Goal: Information Seeking & Learning: Learn about a topic

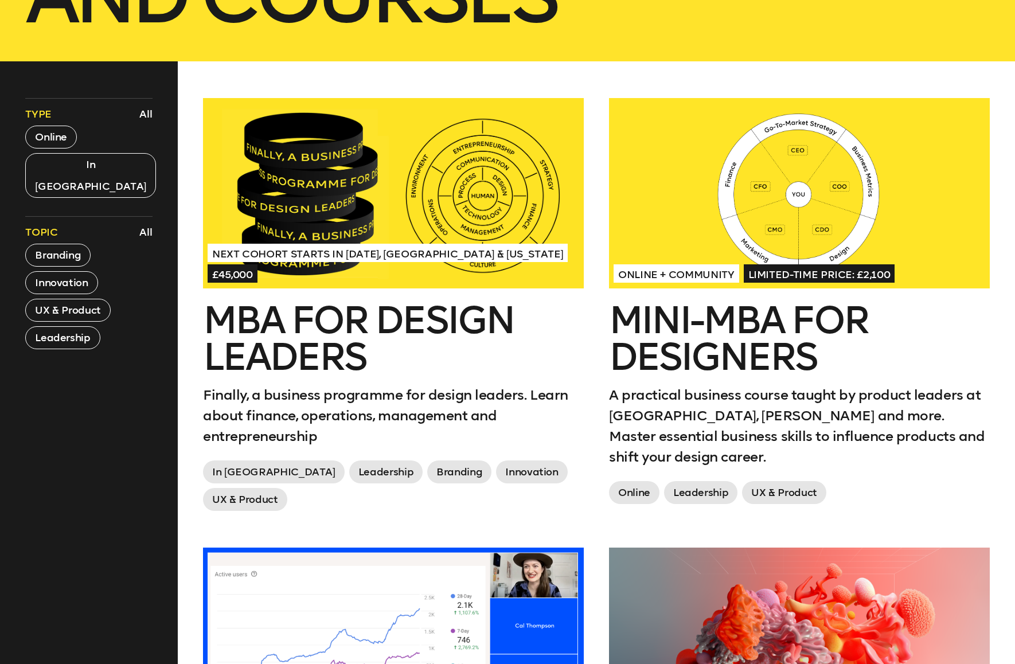
scroll to position [422, 0]
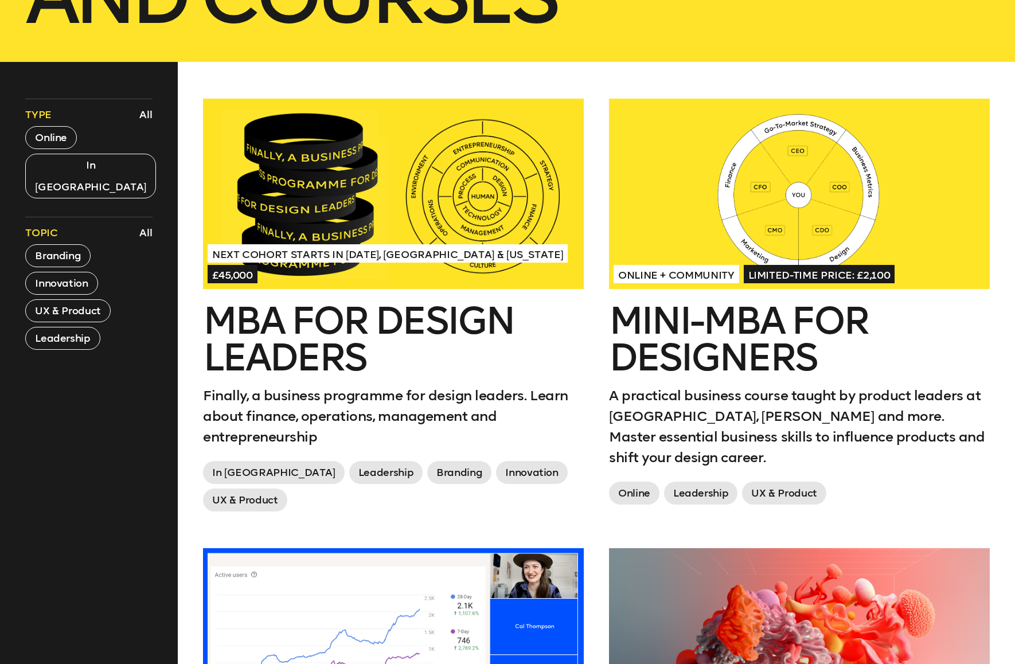
click at [376, 268] on div "Next Cohort Starts in July 2026, London & California £45,000" at bounding box center [394, 263] width 372 height 41
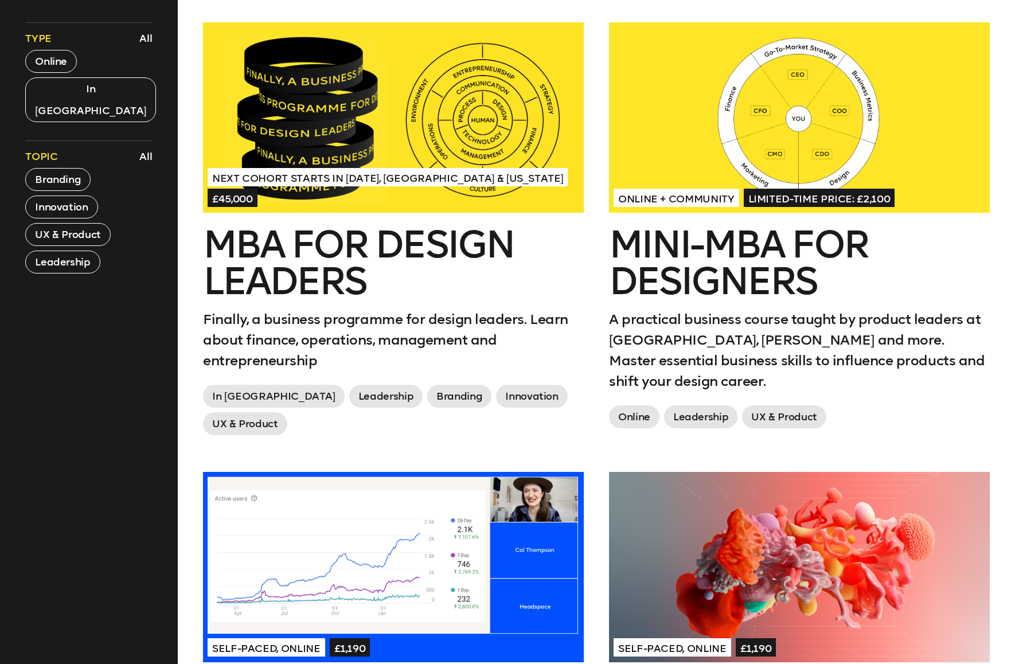
scroll to position [507, 0]
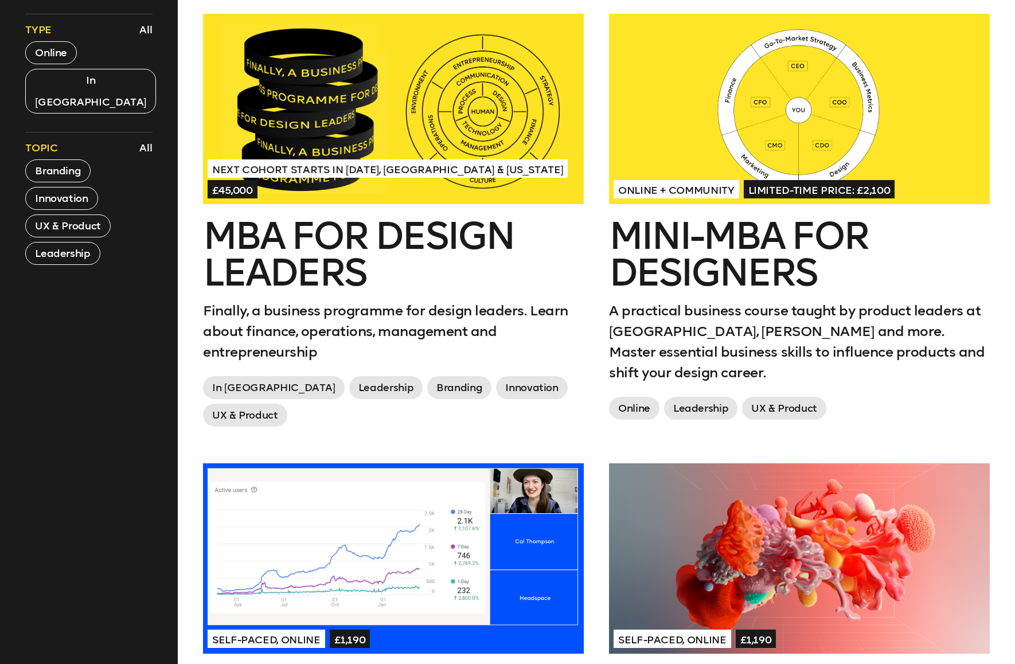
click at [732, 174] on div at bounding box center [799, 109] width 381 height 190
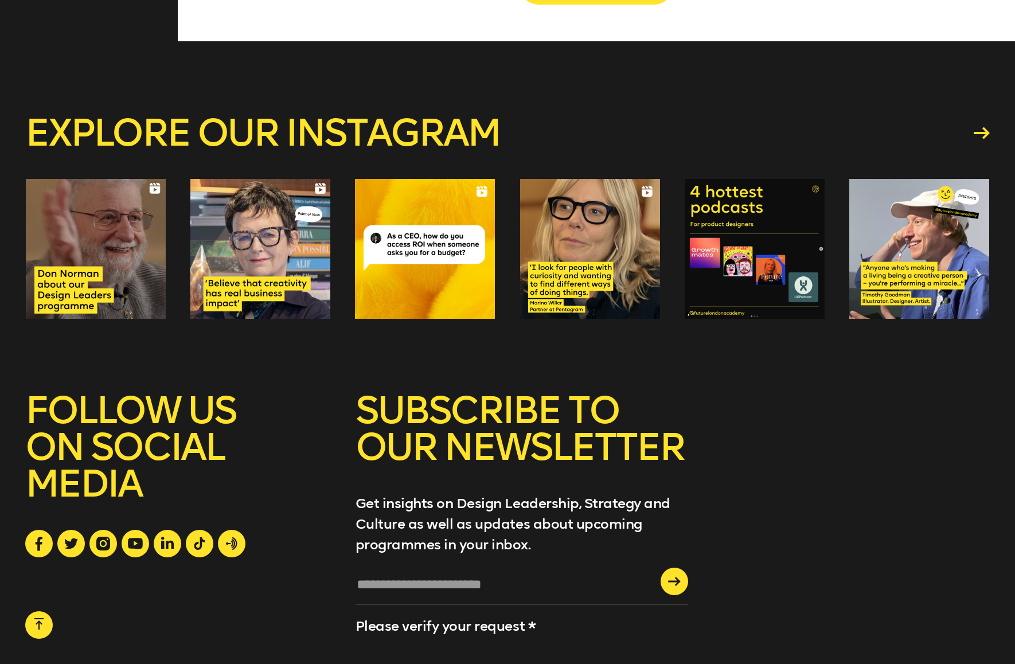
scroll to position [2528, 0]
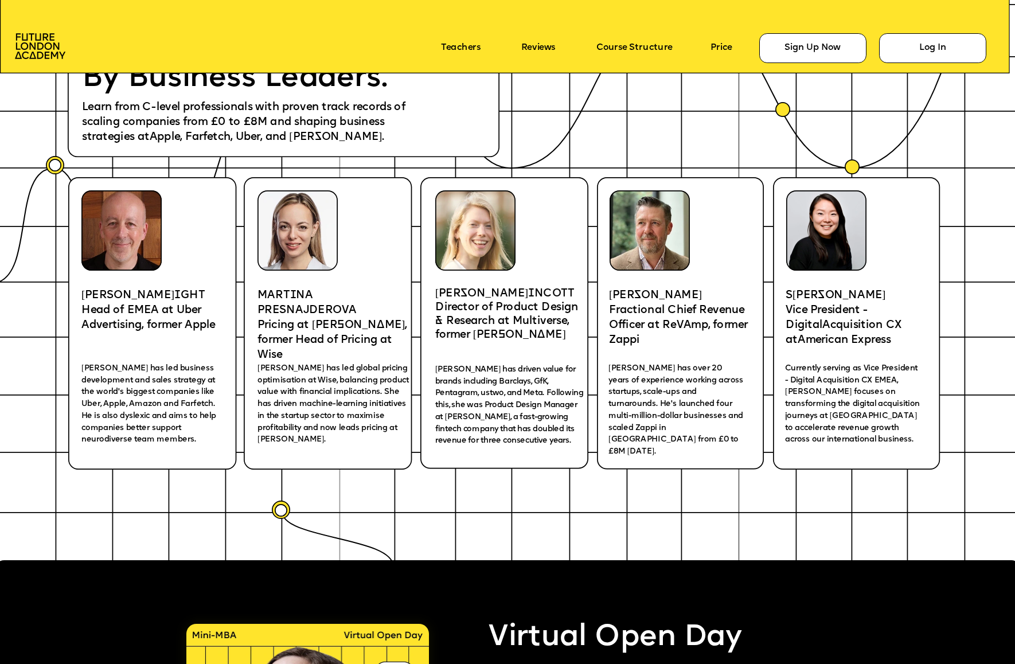
scroll to position [1925, 0]
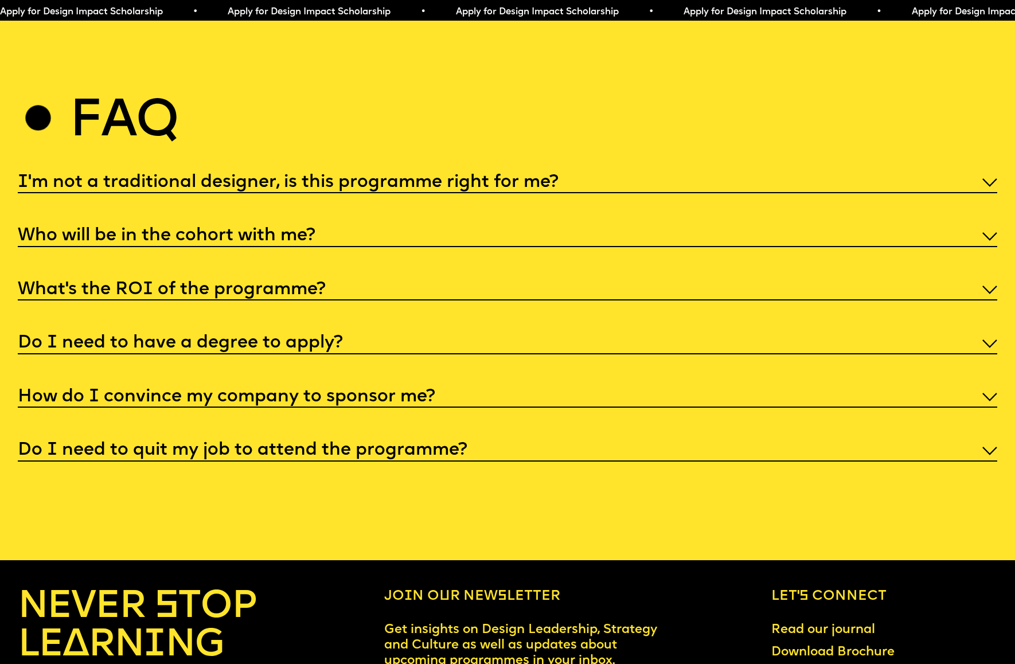
scroll to position [5248, 0]
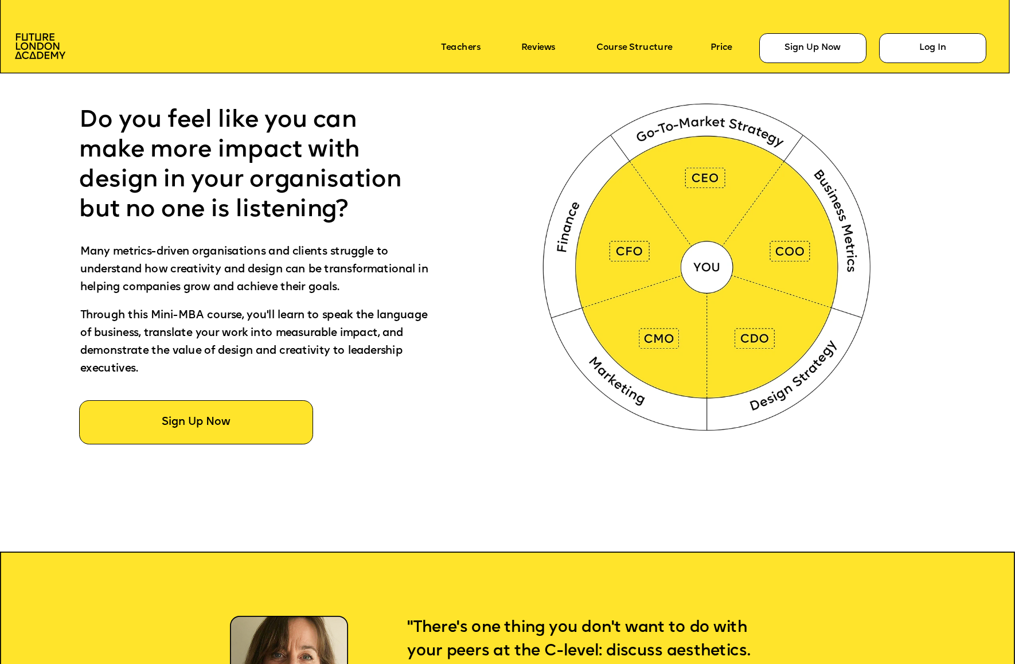
scroll to position [662, 0]
